Goal: Information Seeking & Learning: Find specific fact

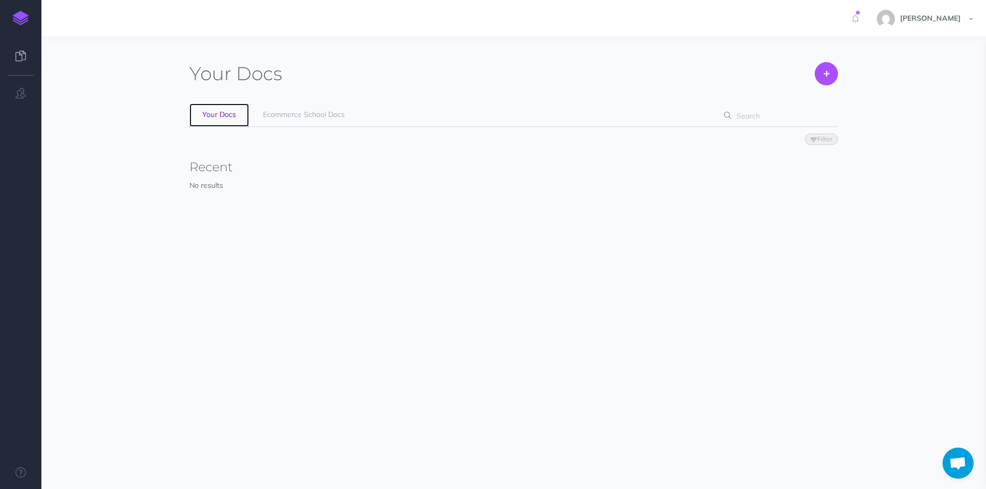
click at [215, 119] on link "Your Docs" at bounding box center [219, 115] width 60 height 23
click at [271, 119] on link "Ecommerce School Docs" at bounding box center [304, 115] width 108 height 23
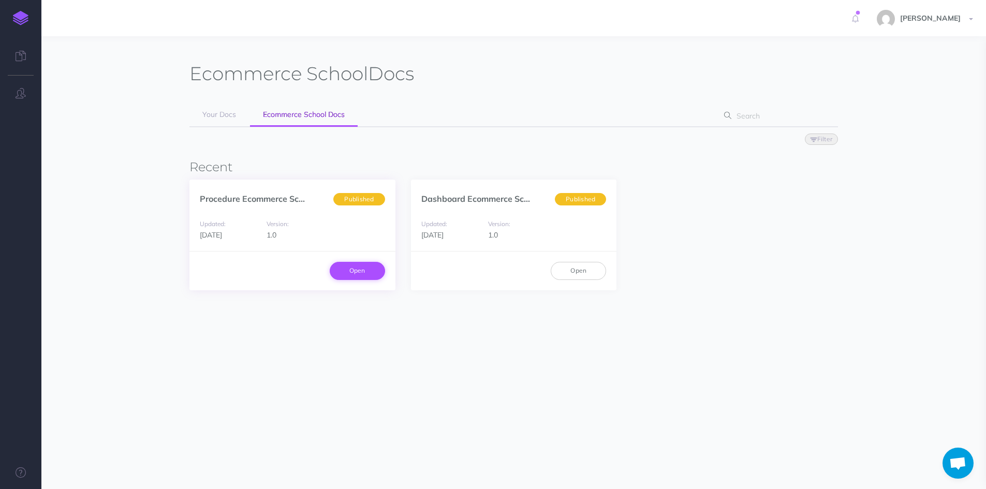
click at [366, 271] on link "Open" at bounding box center [357, 271] width 55 height 18
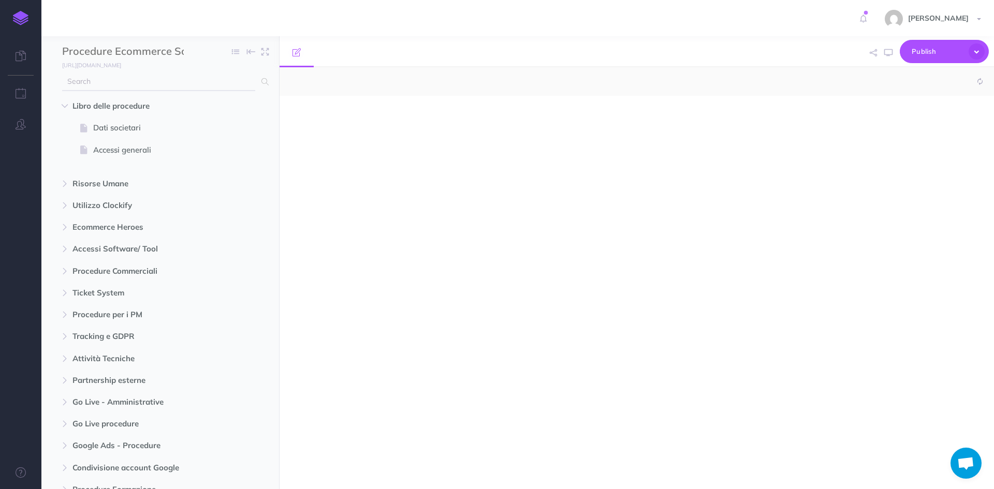
click at [98, 80] on input "text" at bounding box center [158, 81] width 193 height 19
select select "null"
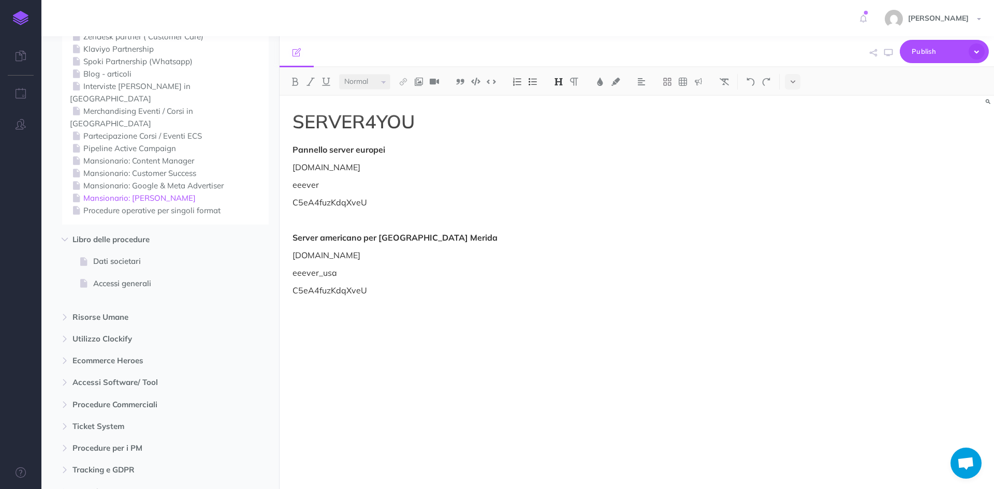
scroll to position [40, 0]
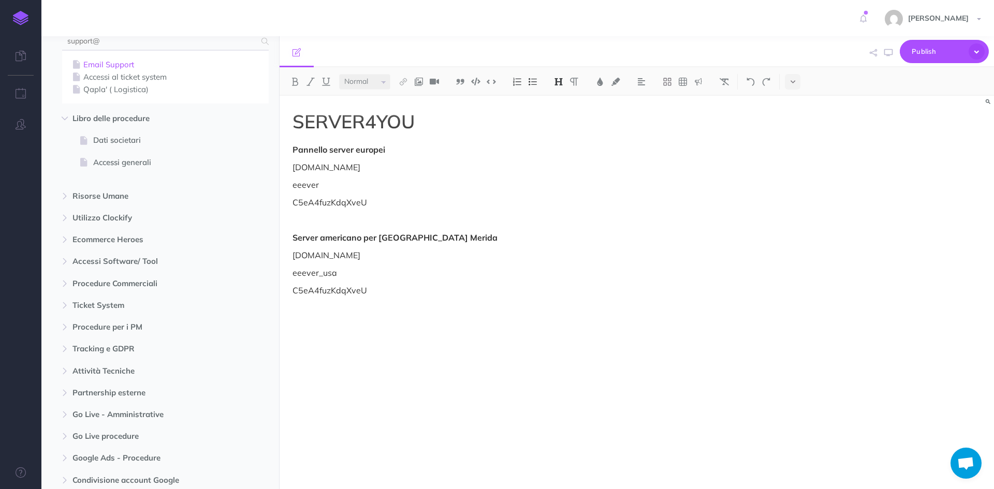
type input "support@"
click at [111, 67] on link "Email Support" at bounding box center [165, 64] width 191 height 12
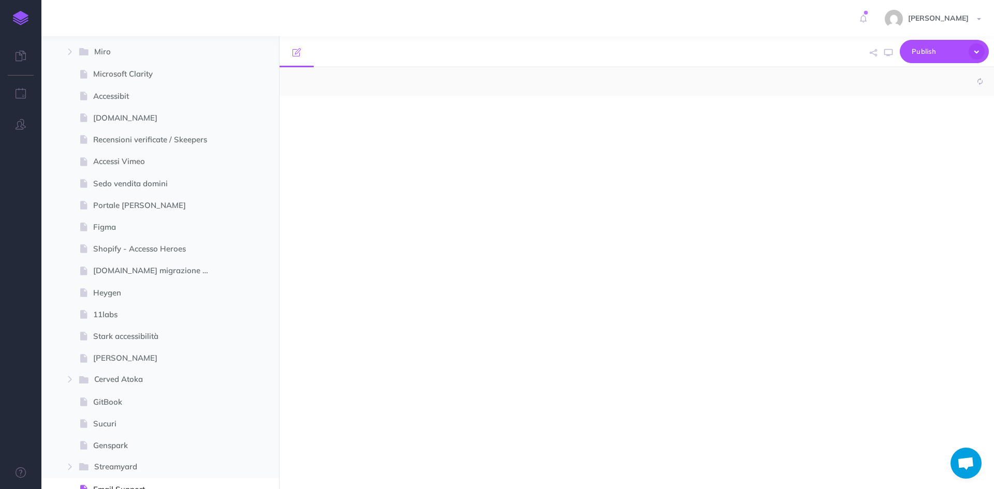
select select "null"
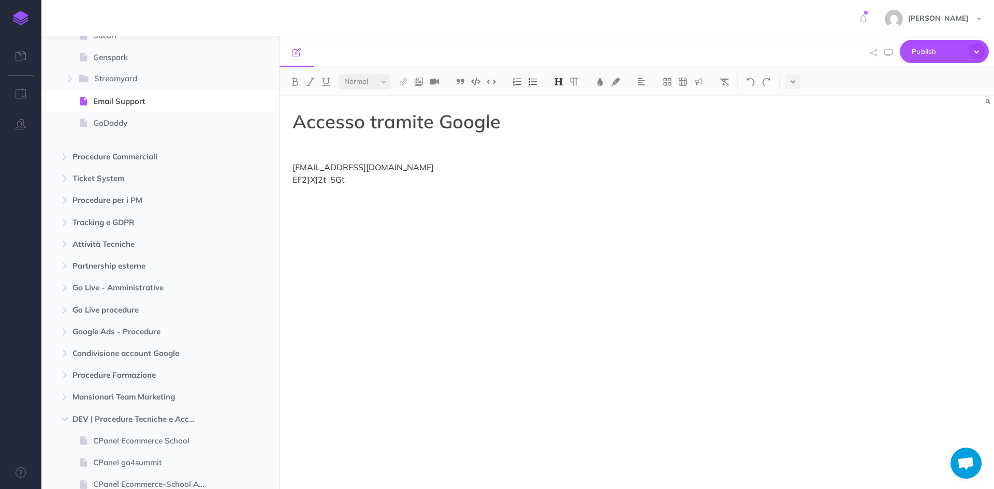
scroll to position [2668, 0]
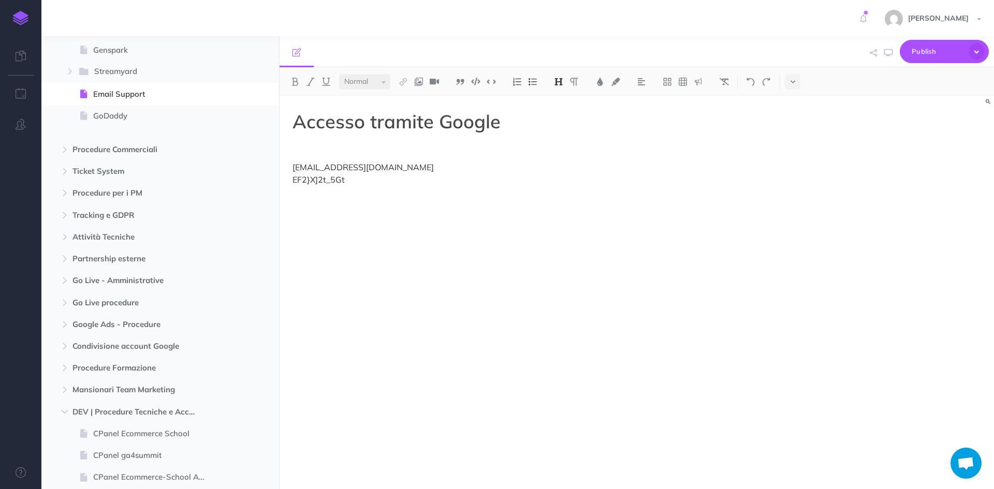
click at [337, 175] on p "support@ecommerce-school.it EF2}X]2t_5Gt" at bounding box center [529, 173] width 474 height 25
click at [351, 179] on p "support@ecommerce-school.it EF2}X]2t_5Gt" at bounding box center [529, 173] width 474 height 25
drag, startPoint x: 351, startPoint y: 179, endPoint x: 366, endPoint y: 161, distance: 23.1
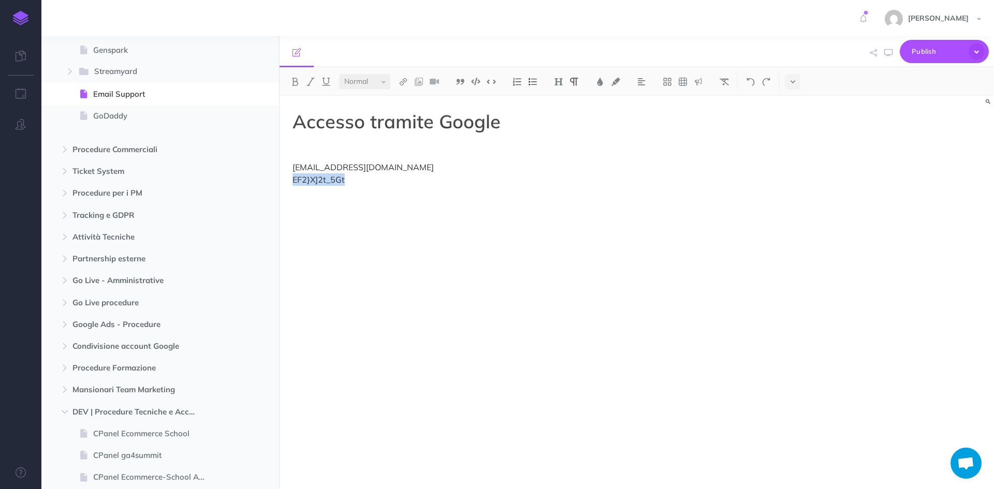
click at [272, 181] on div "Procedure Ecommerce School Collapse all Expand all Expand to root folders https…" at bounding box center [517, 262] width 952 height 453
copy p "EF2}X]2t_5Gt"
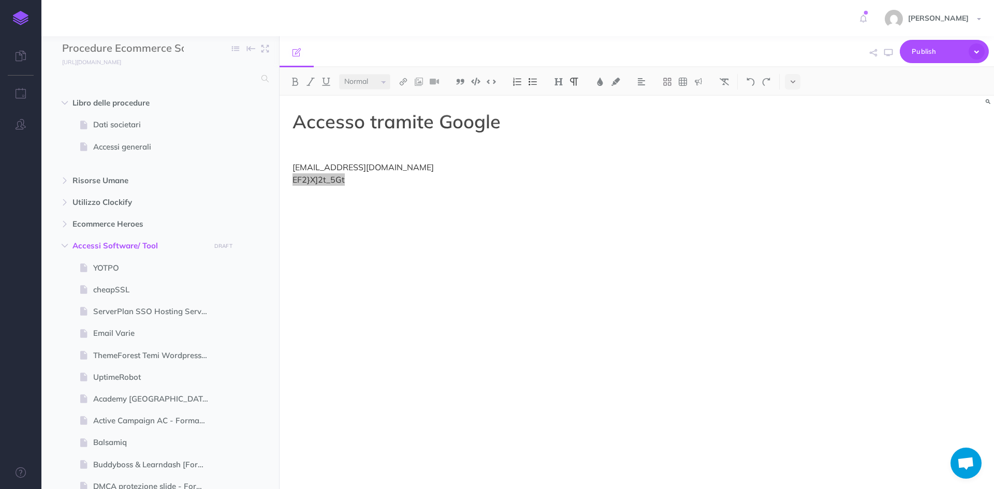
scroll to position [0, 0]
click at [137, 76] on input "text" at bounding box center [158, 81] width 193 height 19
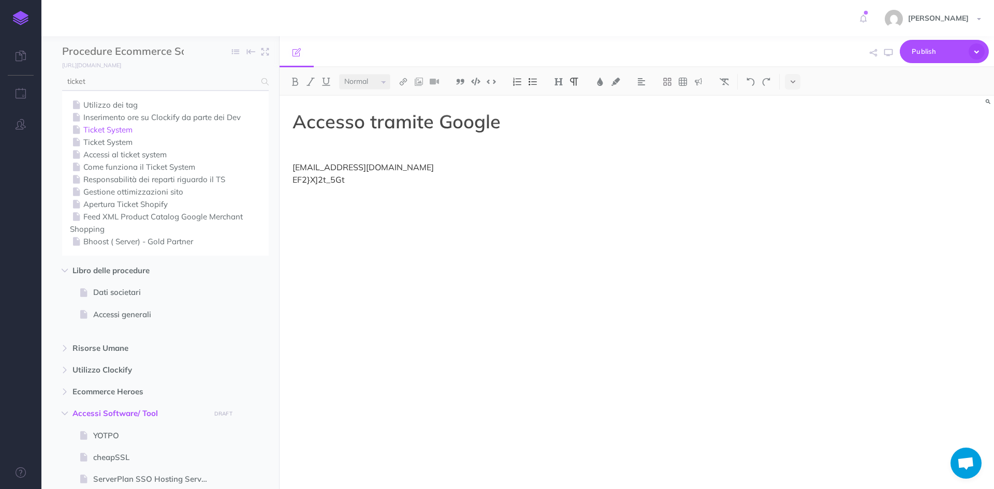
type input "ticket"
click at [128, 135] on link "Ticket System" at bounding box center [165, 130] width 191 height 12
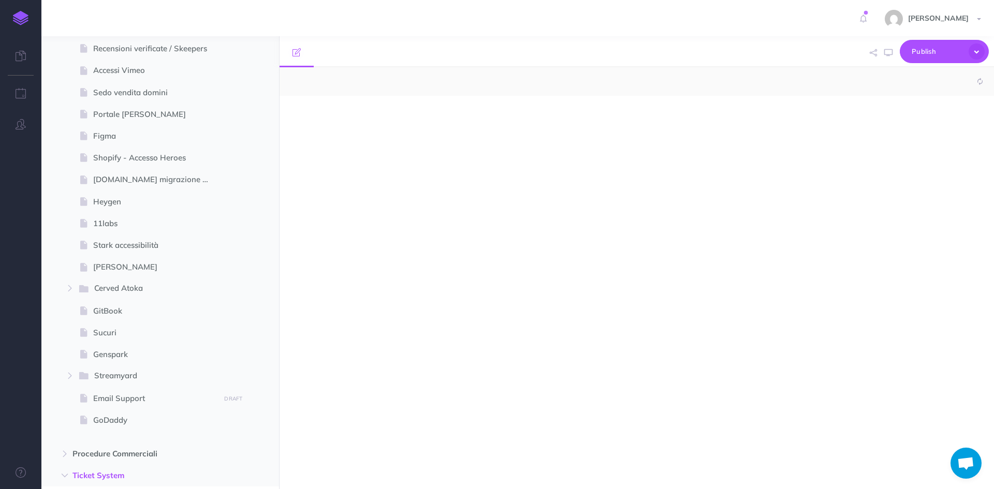
select select "null"
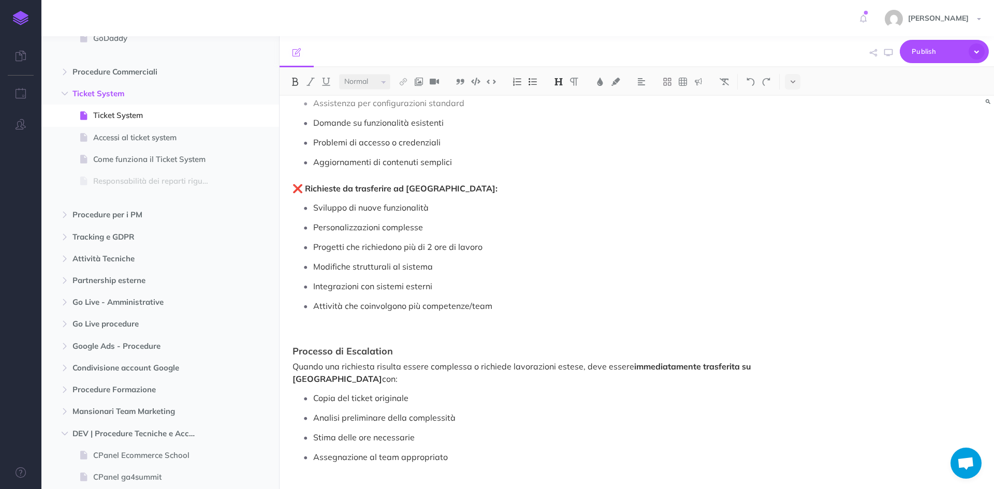
scroll to position [225, 0]
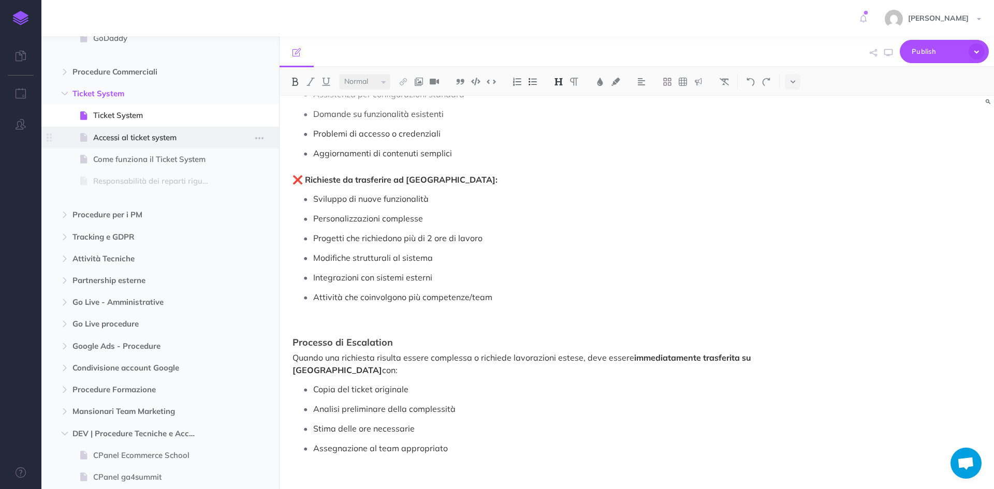
click at [126, 141] on span "Accessi al ticket system" at bounding box center [155, 137] width 124 height 12
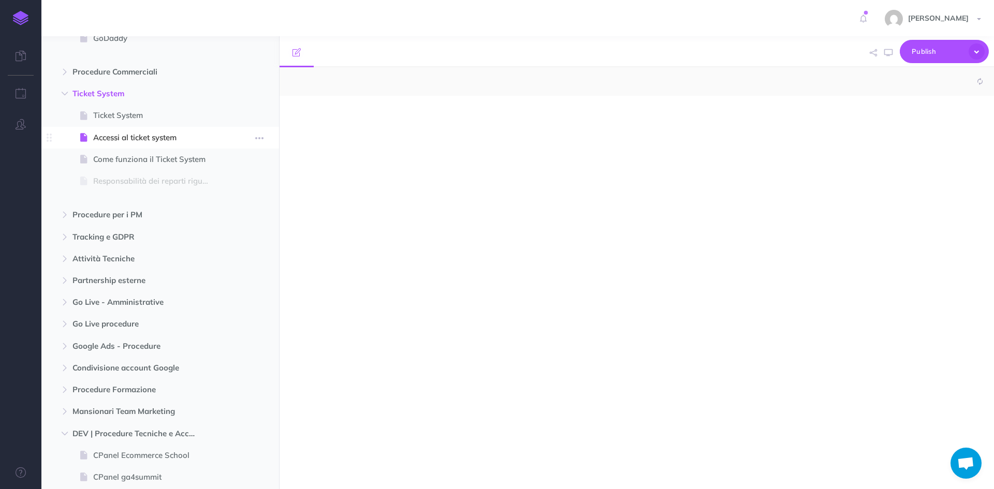
select select "null"
